Goal: Communication & Community: Answer question/provide support

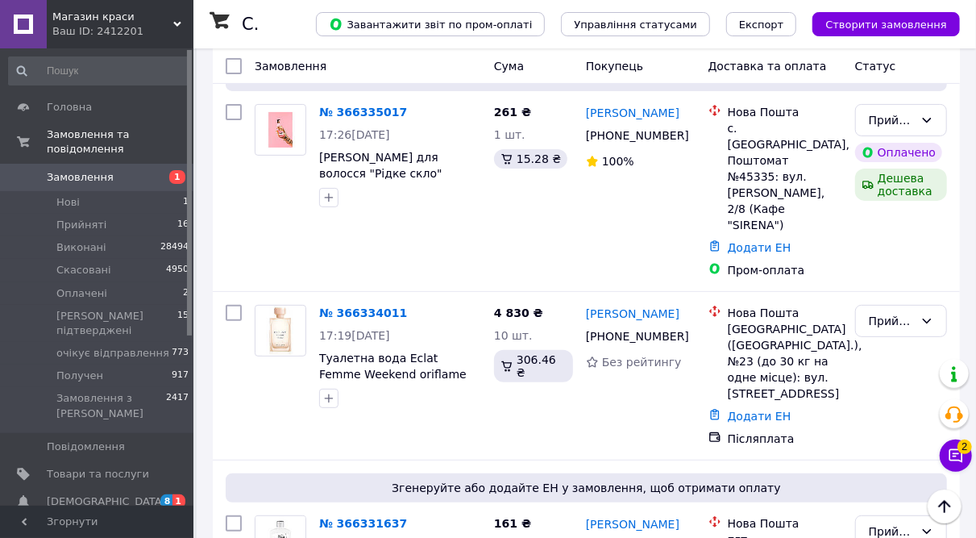
scroll to position [155, 0]
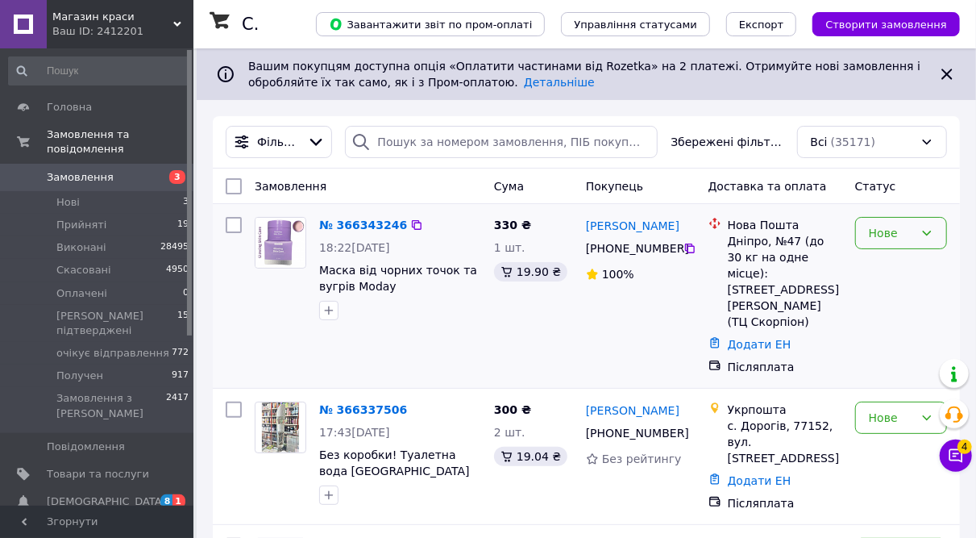
click at [915, 239] on div "Нове" at bounding box center [901, 233] width 92 height 32
click at [895, 269] on li "Прийнято" at bounding box center [901, 267] width 90 height 29
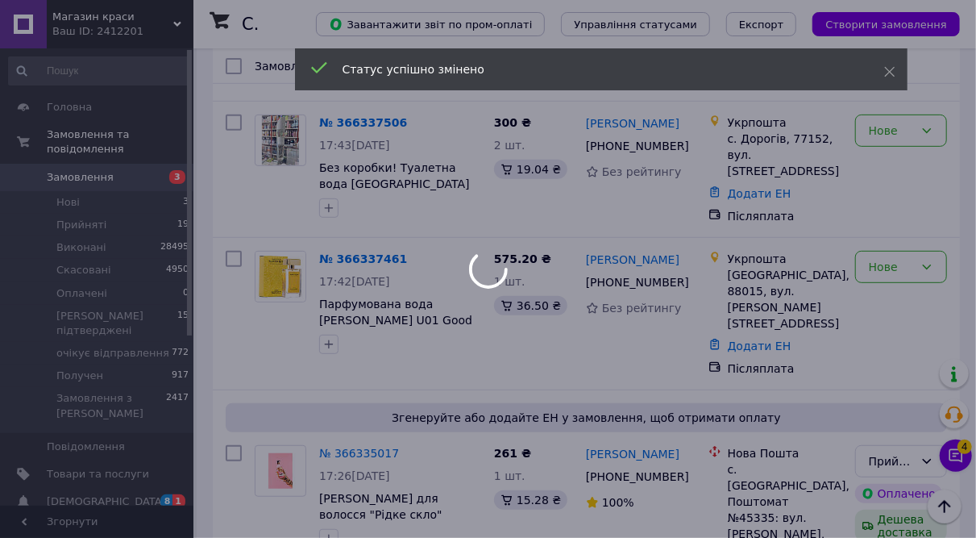
scroll to position [278, 0]
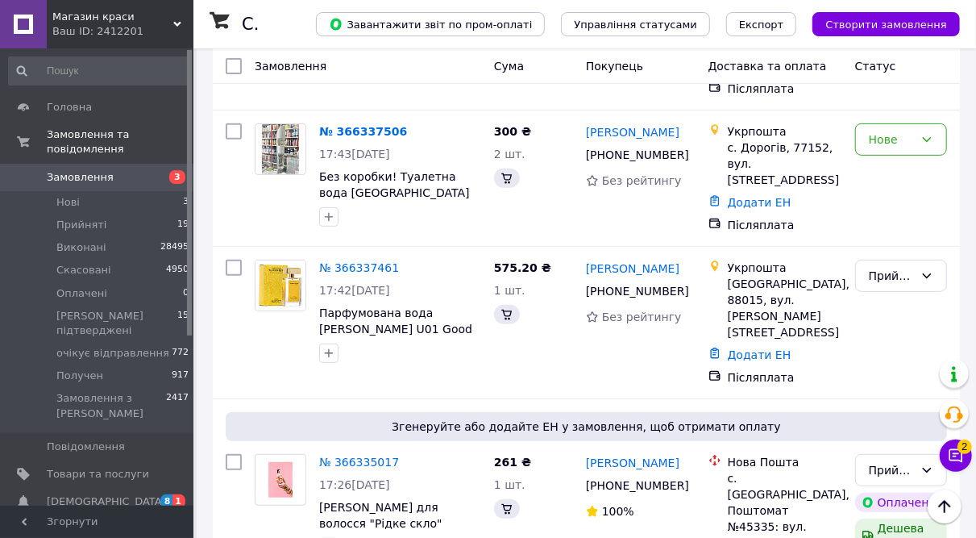
click at [886, 267] on div "Прийнято" at bounding box center [891, 276] width 45 height 18
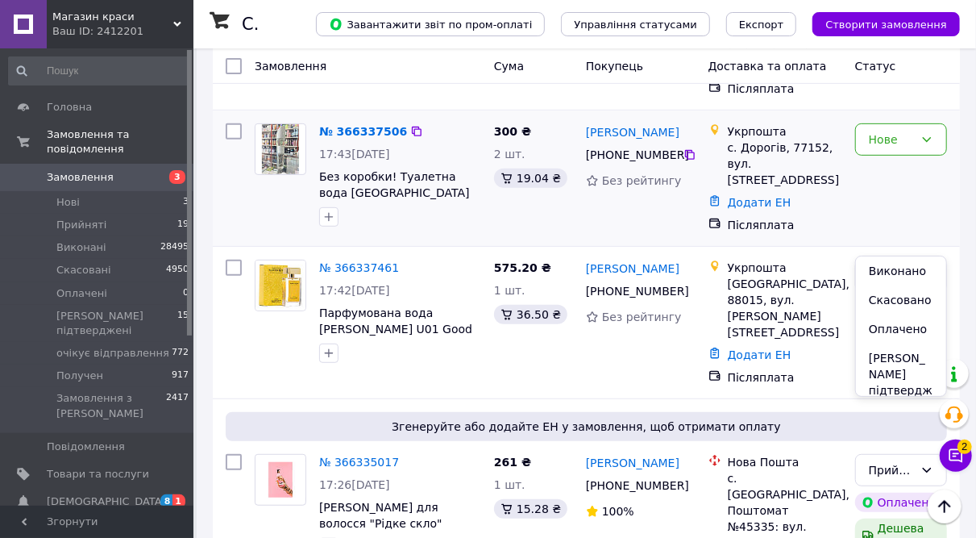
click at [873, 190] on div "Нове" at bounding box center [901, 178] width 105 height 122
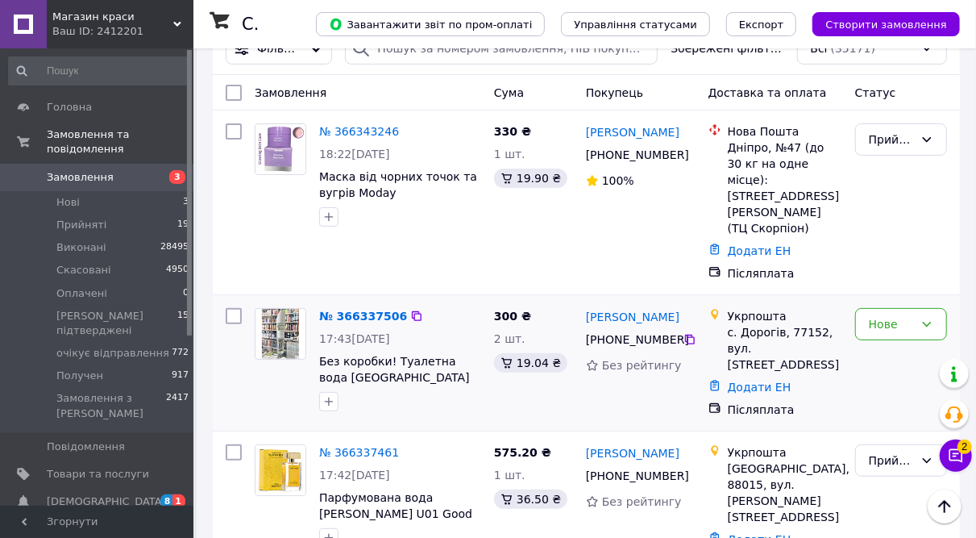
scroll to position [93, 0]
click at [882, 309] on div "Нове" at bounding box center [901, 325] width 92 height 32
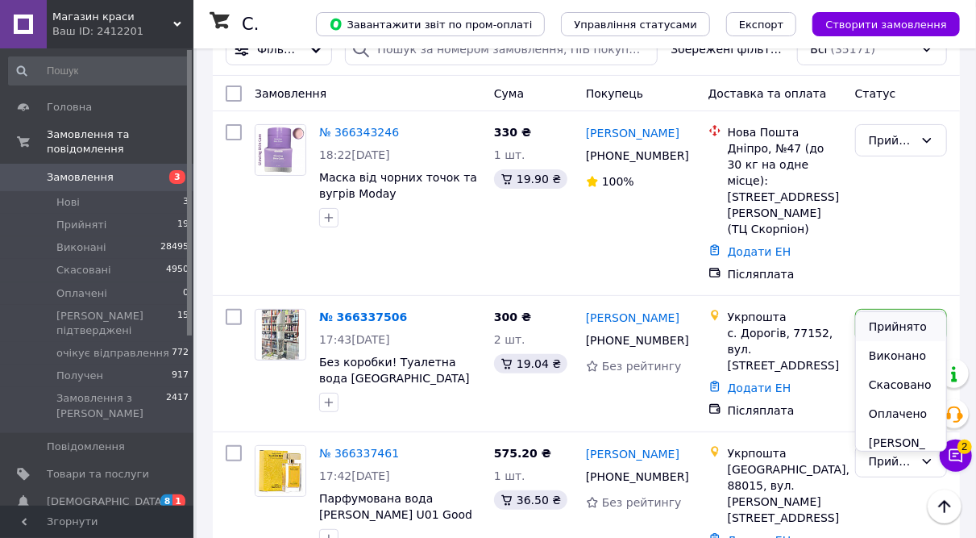
click at [884, 321] on li "Прийнято" at bounding box center [901, 326] width 90 height 29
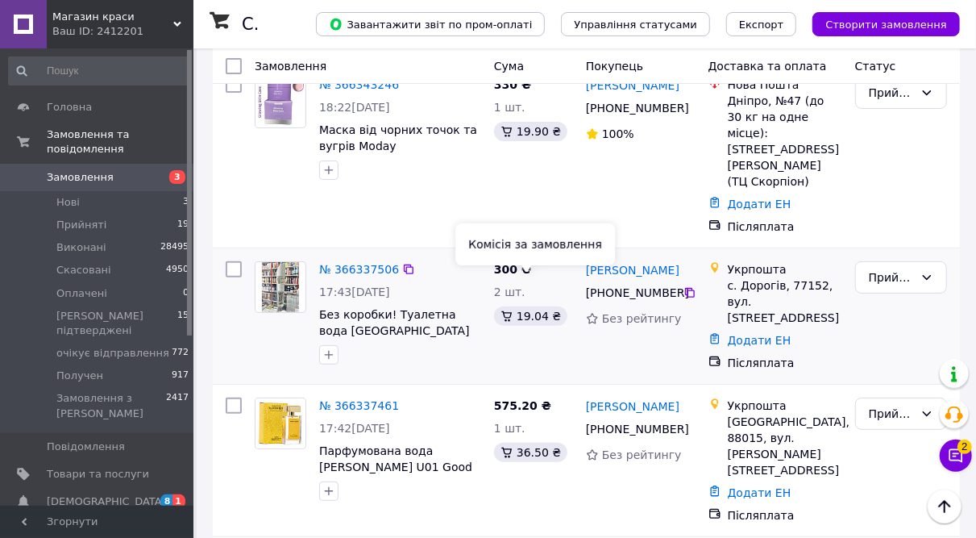
scroll to position [0, 0]
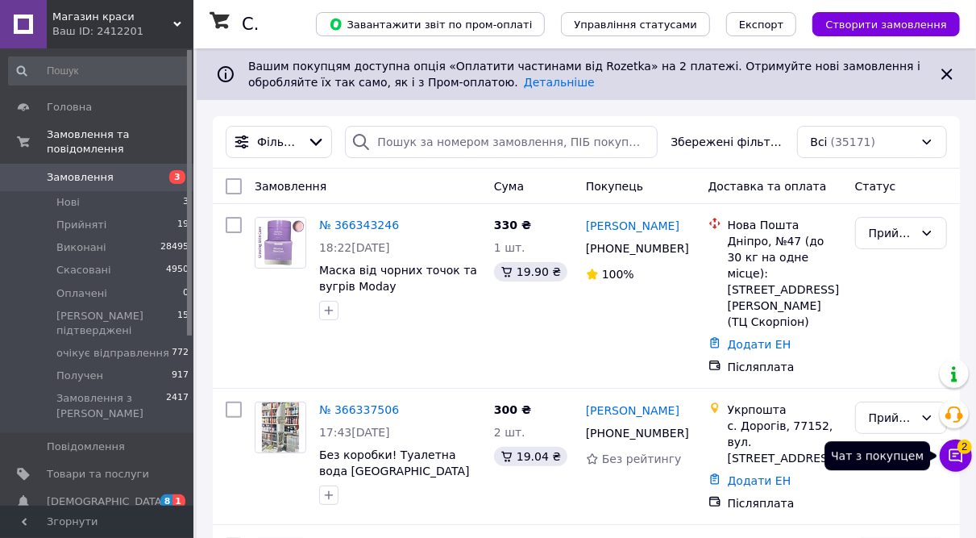
click at [954, 465] on button "Чат з покупцем 2" at bounding box center [956, 455] width 32 height 32
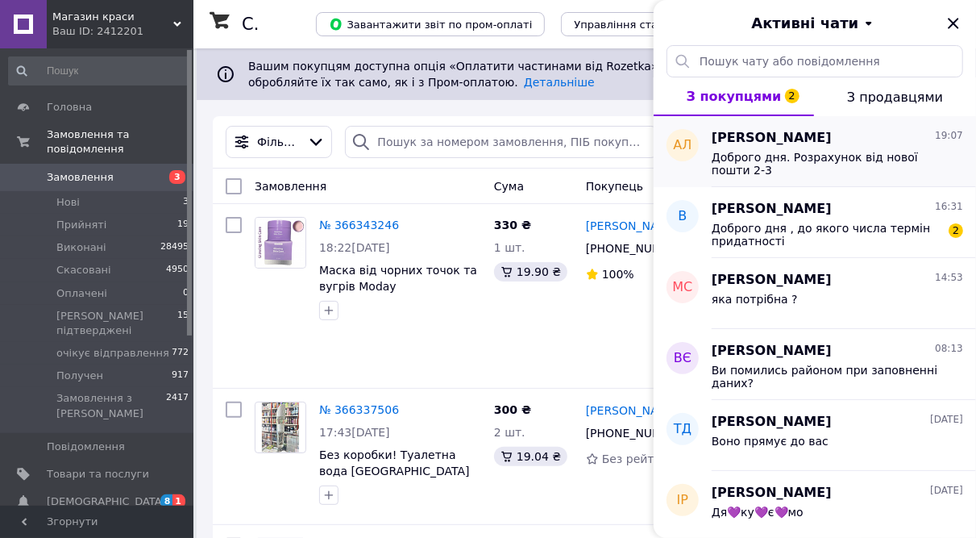
click at [803, 161] on span "Доброго дня. Розрахунок від нової пошти 2-3" at bounding box center [826, 164] width 229 height 26
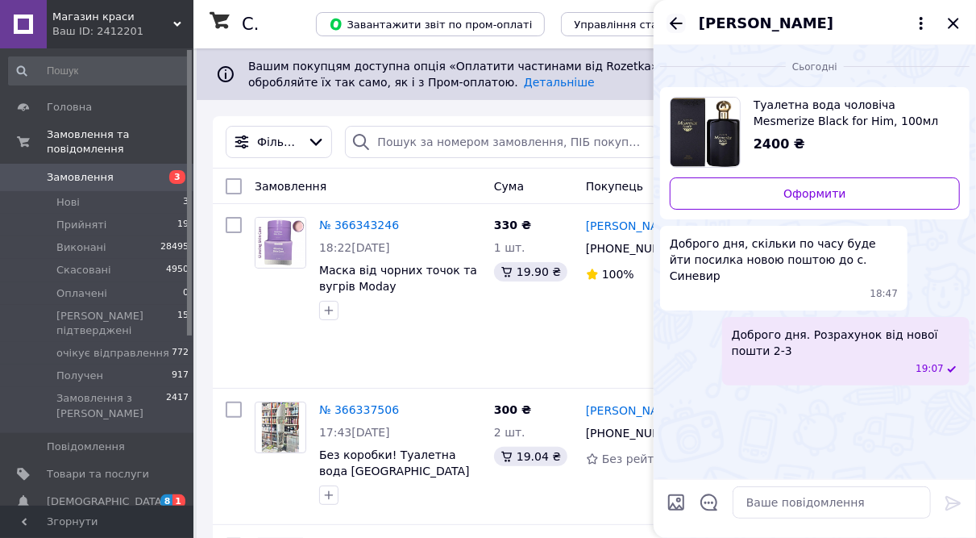
click at [669, 26] on icon "Назад" at bounding box center [675, 23] width 19 height 19
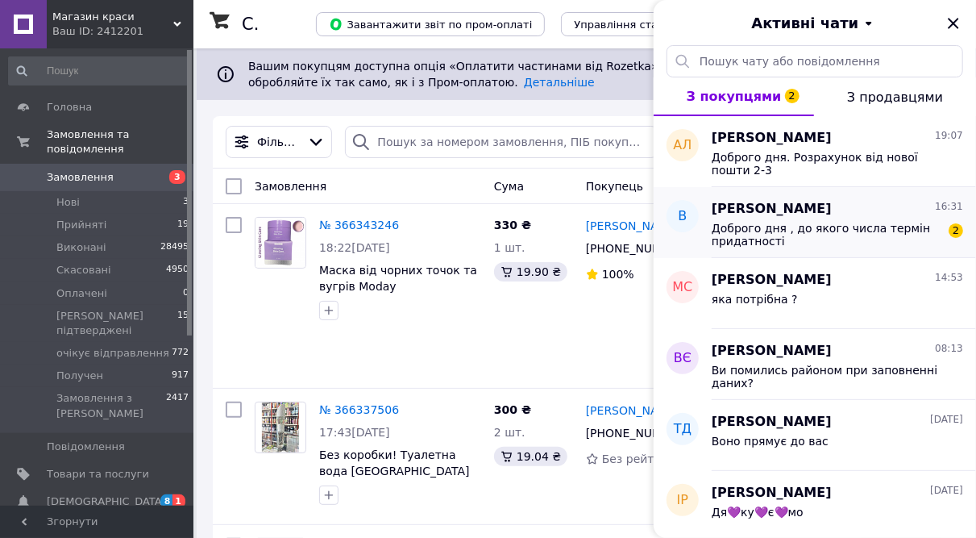
click at [753, 222] on span "Доброго дня , до якого числа термін придатності" at bounding box center [826, 235] width 229 height 26
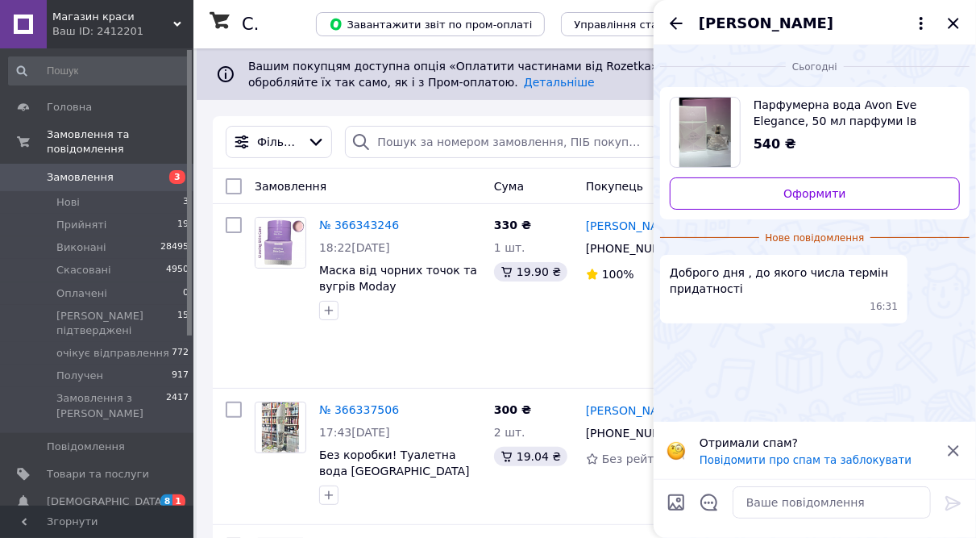
click at [756, 480] on div at bounding box center [831, 501] width 211 height 45
click at [755, 493] on textarea at bounding box center [832, 502] width 198 height 32
type textarea "був до 12.24"
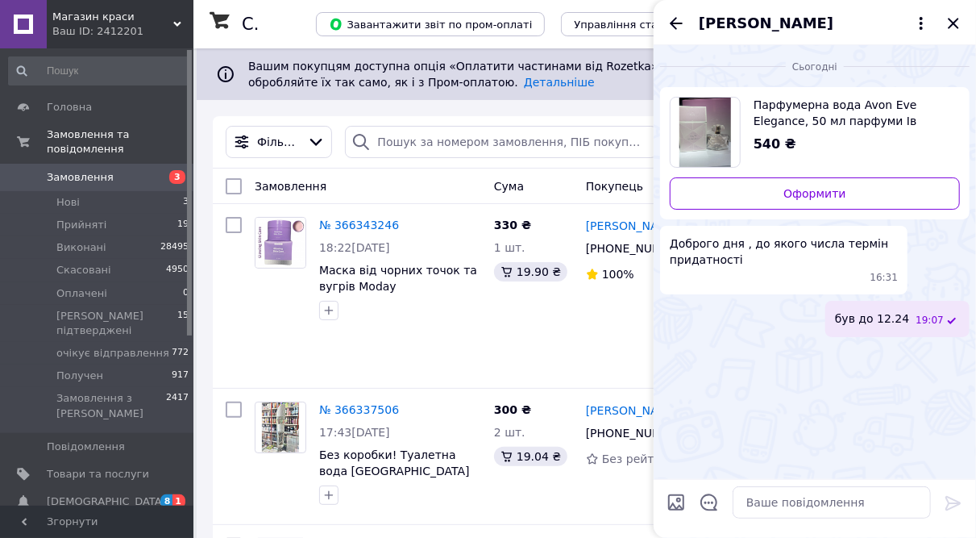
click at [953, 35] on div "ВікторДмитрович" at bounding box center [815, 22] width 322 height 45
click at [953, 27] on icon "Закрити" at bounding box center [953, 23] width 19 height 19
